Goal: Information Seeking & Learning: Learn about a topic

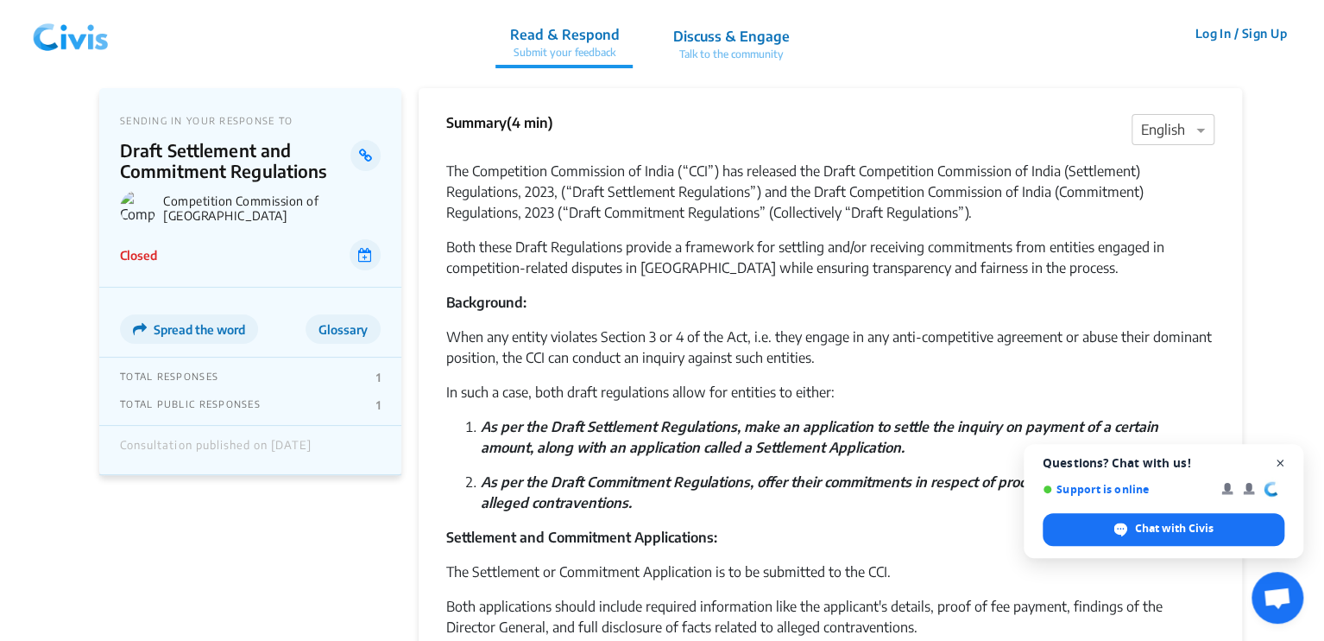
click at [1279, 458] on span "Close chat" at bounding box center [1281, 463] width 22 height 22
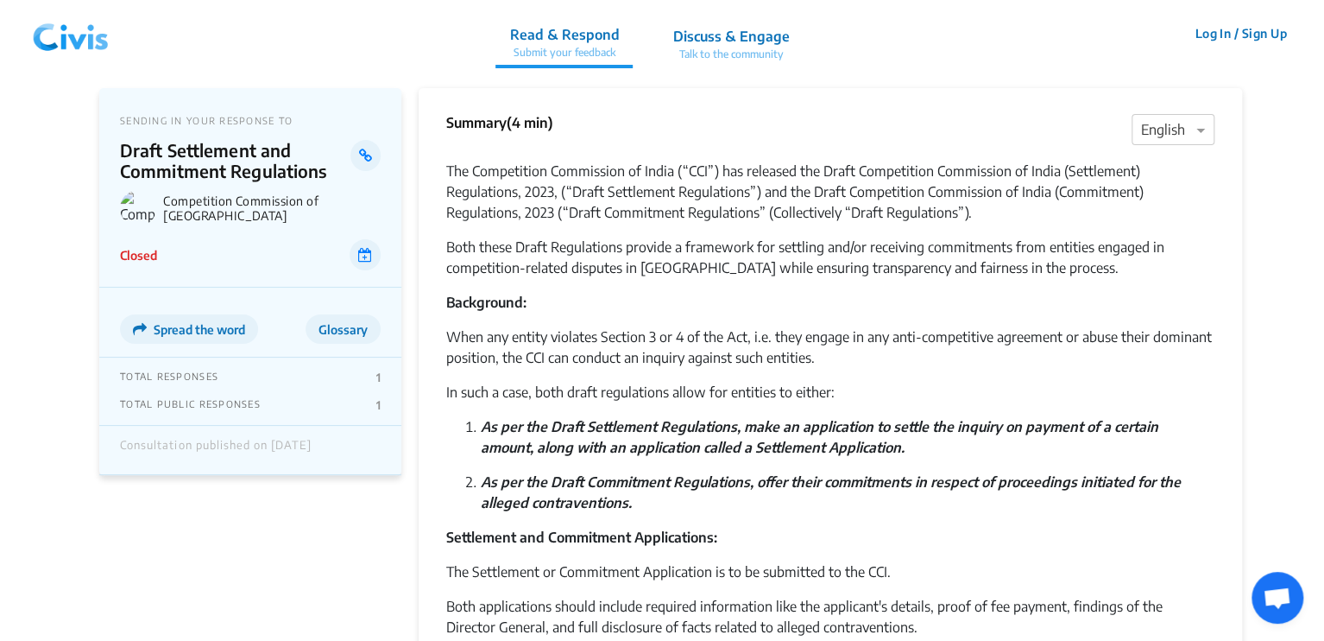
click at [1136, 292] on p "Background:" at bounding box center [830, 302] width 768 height 21
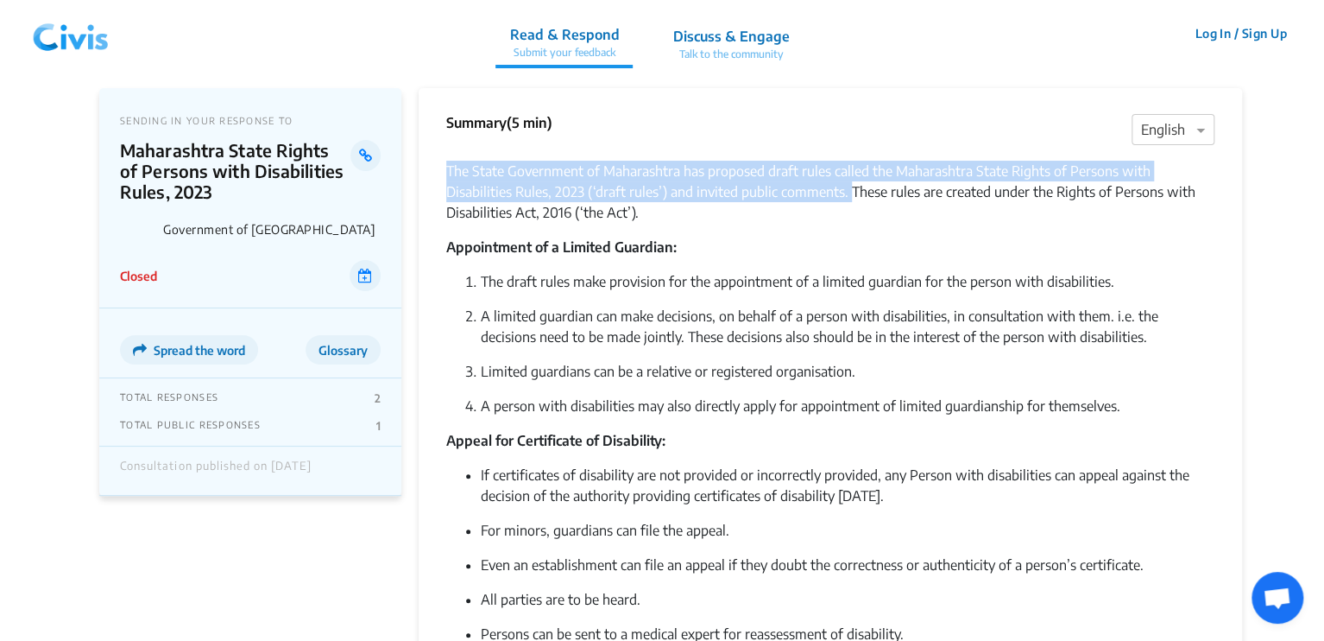
drag, startPoint x: 439, startPoint y: 172, endPoint x: 849, endPoint y: 189, distance: 409.6
copy p "The State Government of Maharashtra has proposed draft rules called the Maharas…"
click at [849, 189] on p "The State Government of Maharashtra has proposed draft rules called the Maharas…" at bounding box center [830, 192] width 768 height 62
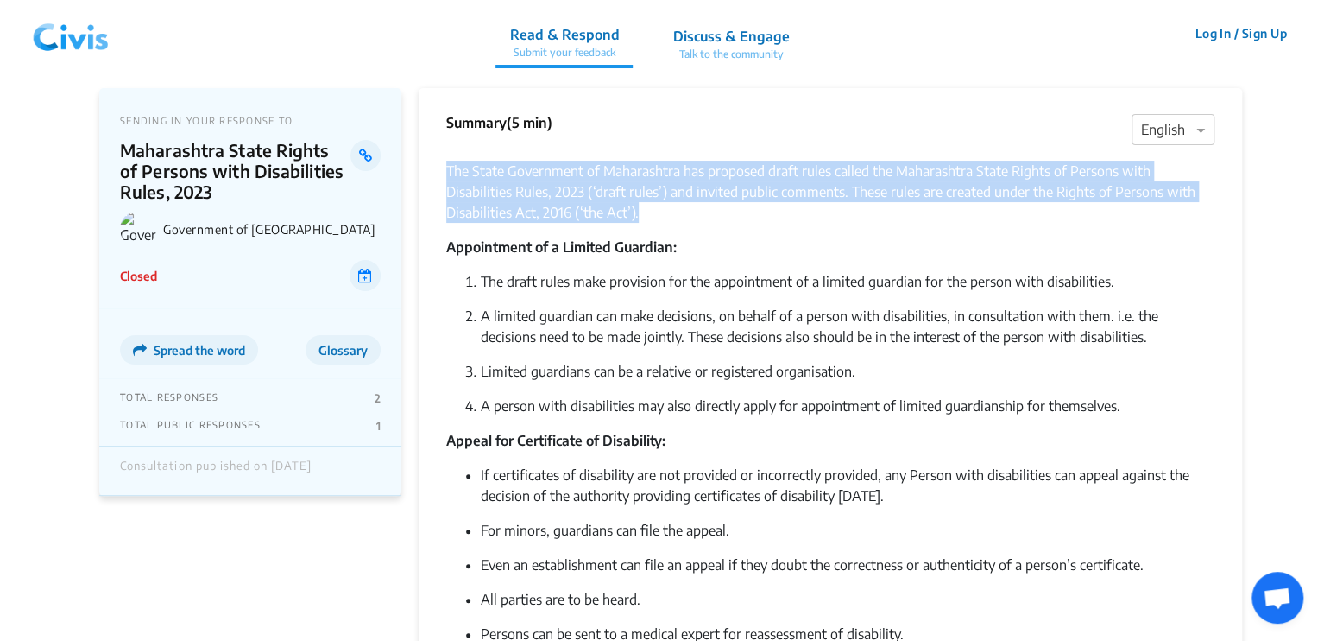
drag, startPoint x: 646, startPoint y: 215, endPoint x: 445, endPoint y: 172, distance: 204.9
copy p "The State Government of Maharashtra has proposed draft rules called the Maharas…"
click at [710, 184] on p "The State Government of Maharashtra has proposed draft rules called the Maharas…" at bounding box center [830, 192] width 768 height 62
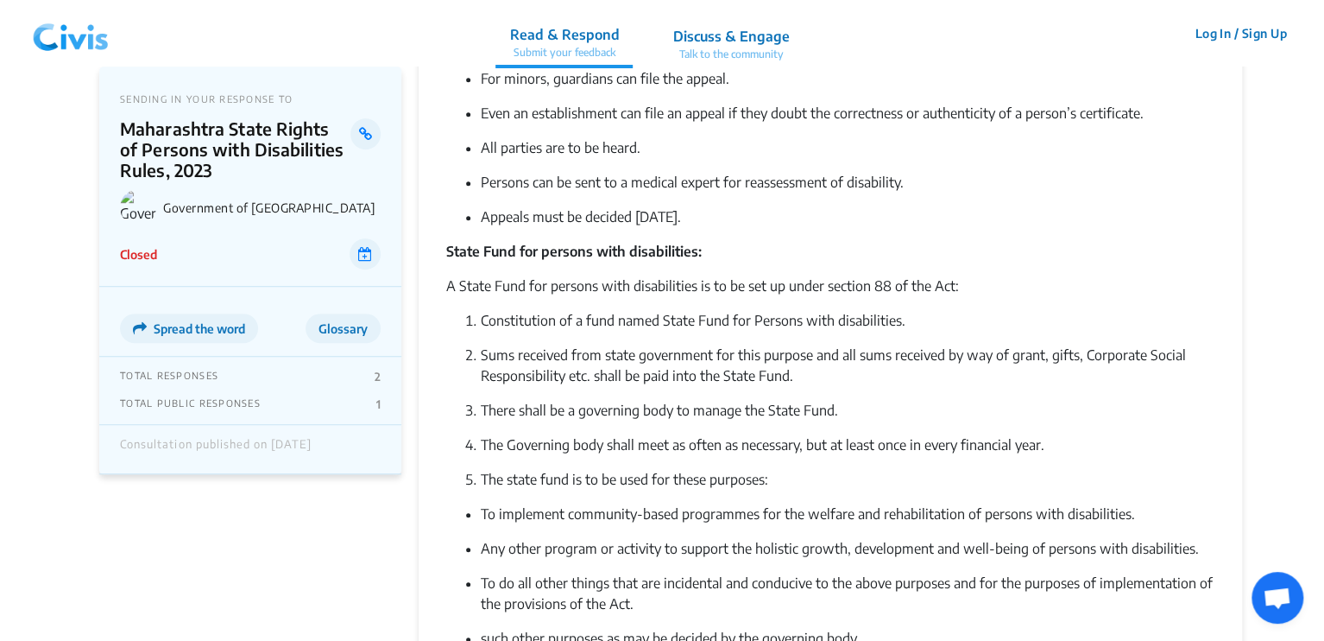
scroll to position [442, 0]
